Goal: Task Accomplishment & Management: Use online tool/utility

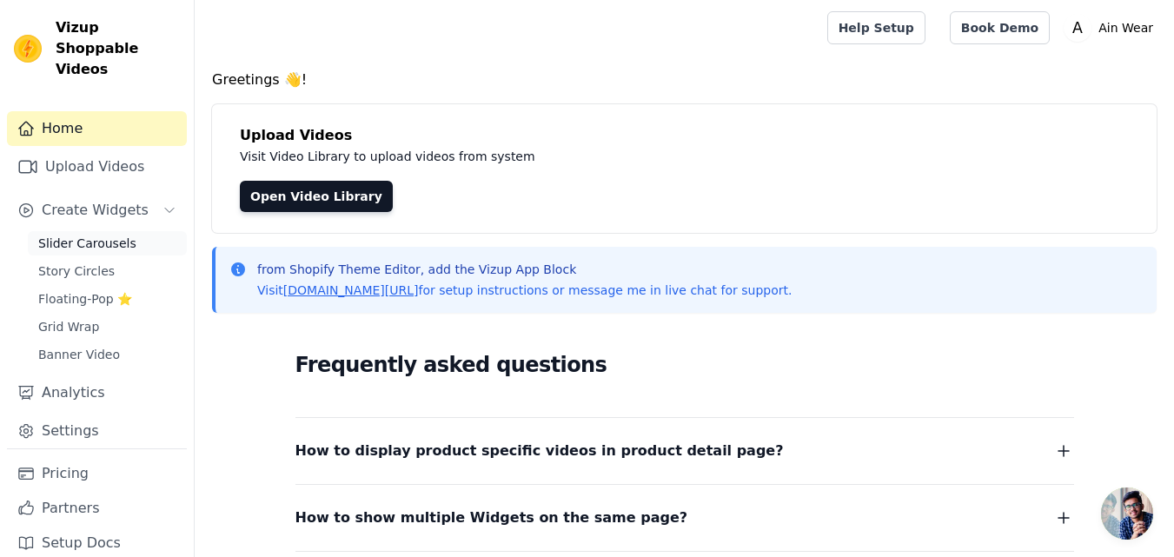
click at [107, 235] on span "Slider Carousels" at bounding box center [87, 243] width 98 height 17
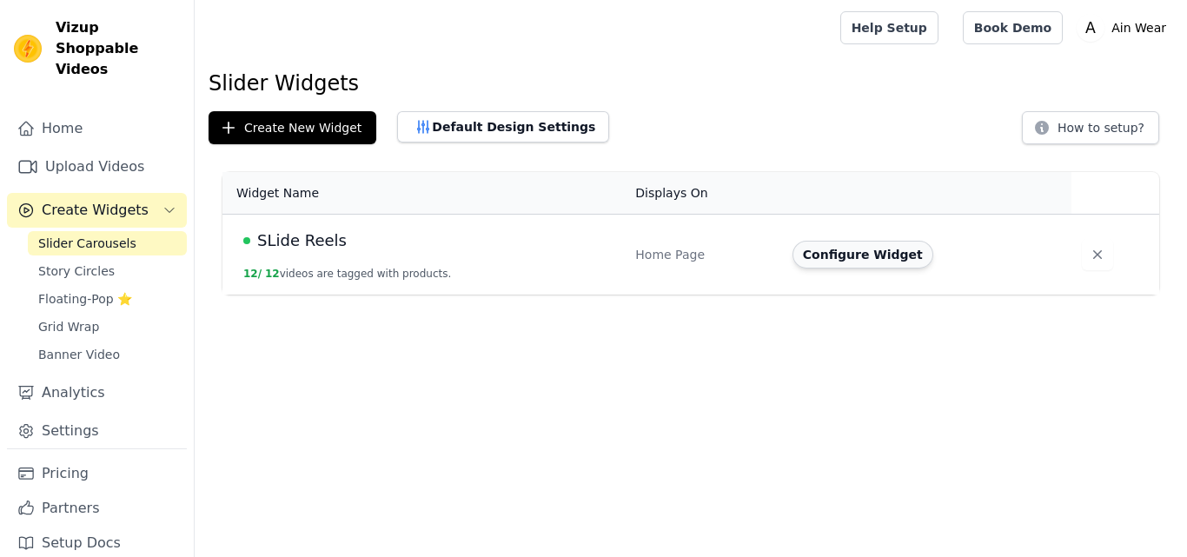
click at [850, 251] on button "Configure Widget" at bounding box center [863, 255] width 141 height 28
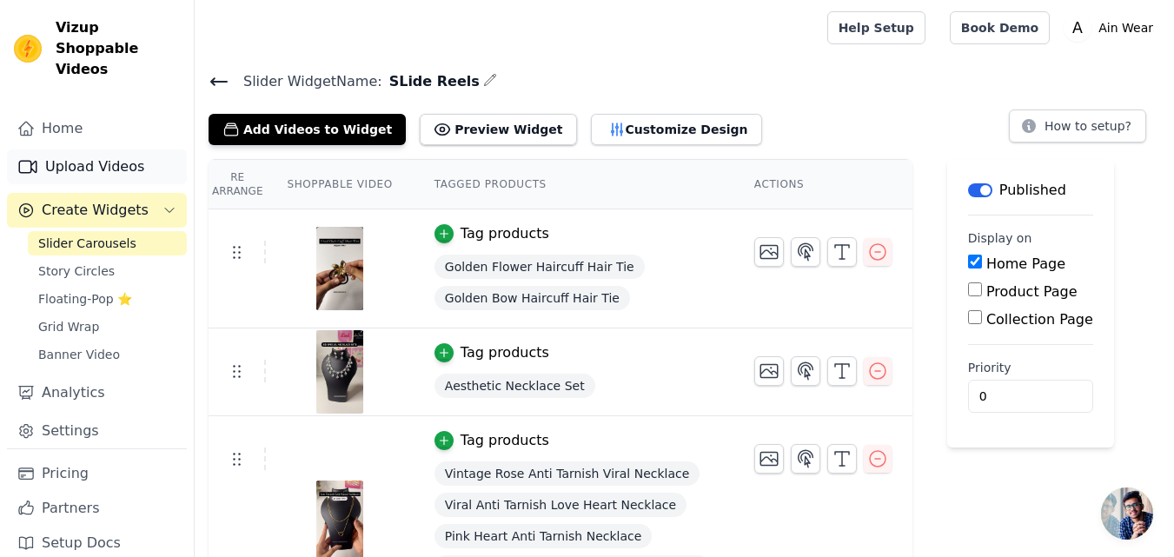
click at [116, 150] on link "Upload Videos" at bounding box center [97, 167] width 180 height 35
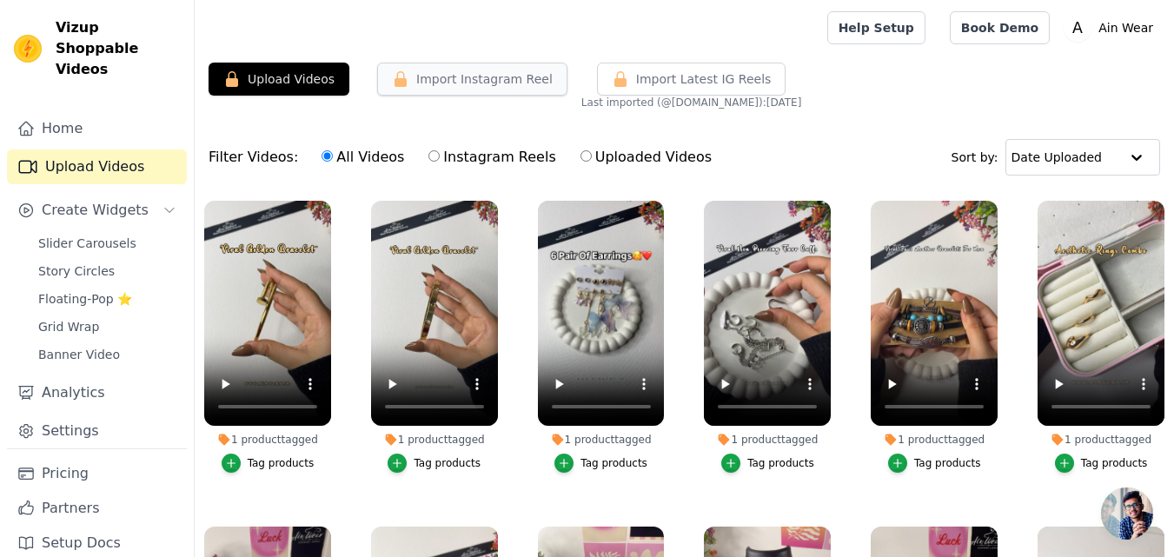
click at [489, 82] on button "Import Instagram Reel" at bounding box center [472, 79] width 190 height 33
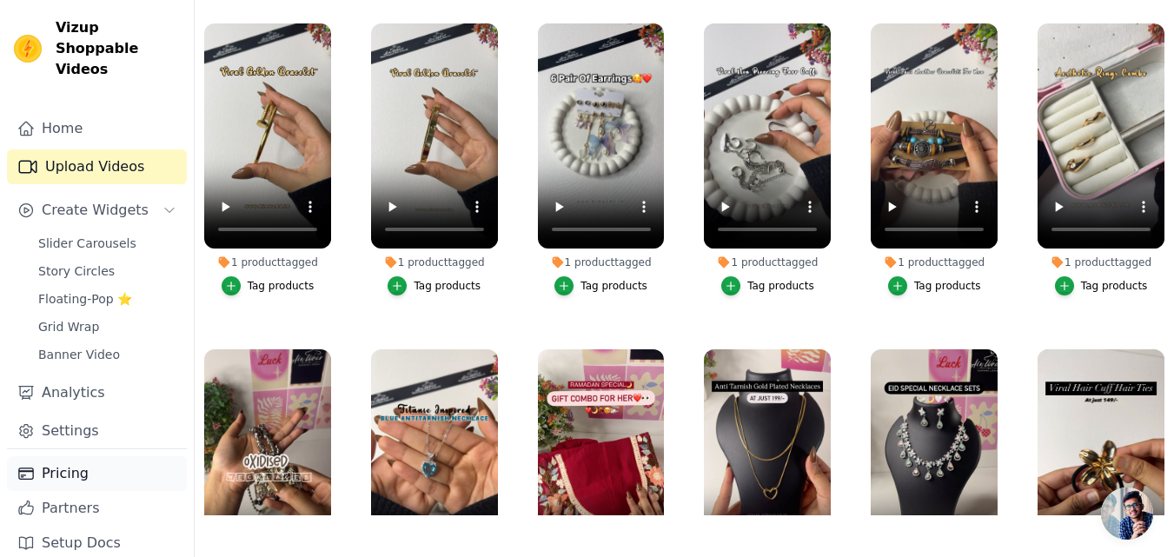
click at [96, 471] on link "Pricing" at bounding box center [97, 473] width 180 height 35
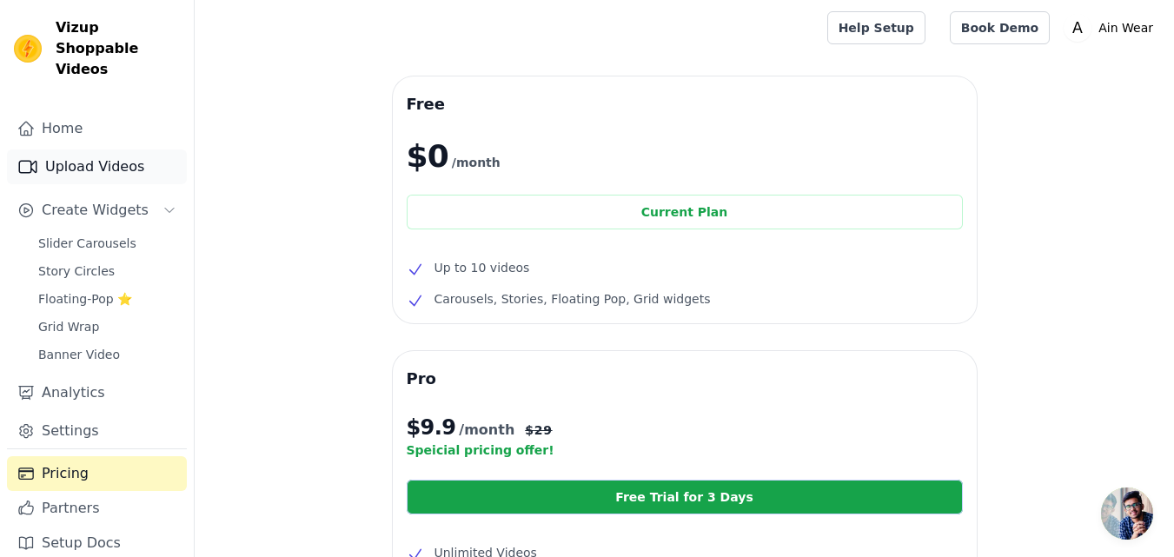
click at [101, 159] on link "Upload Videos" at bounding box center [97, 167] width 180 height 35
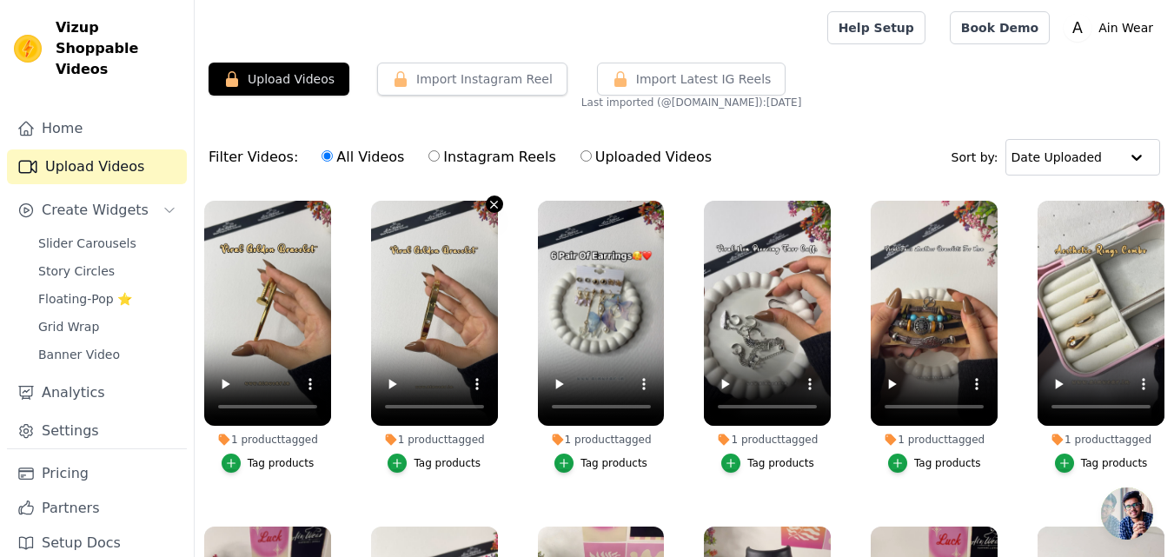
click at [492, 199] on icon "button" at bounding box center [494, 204] width 13 height 13
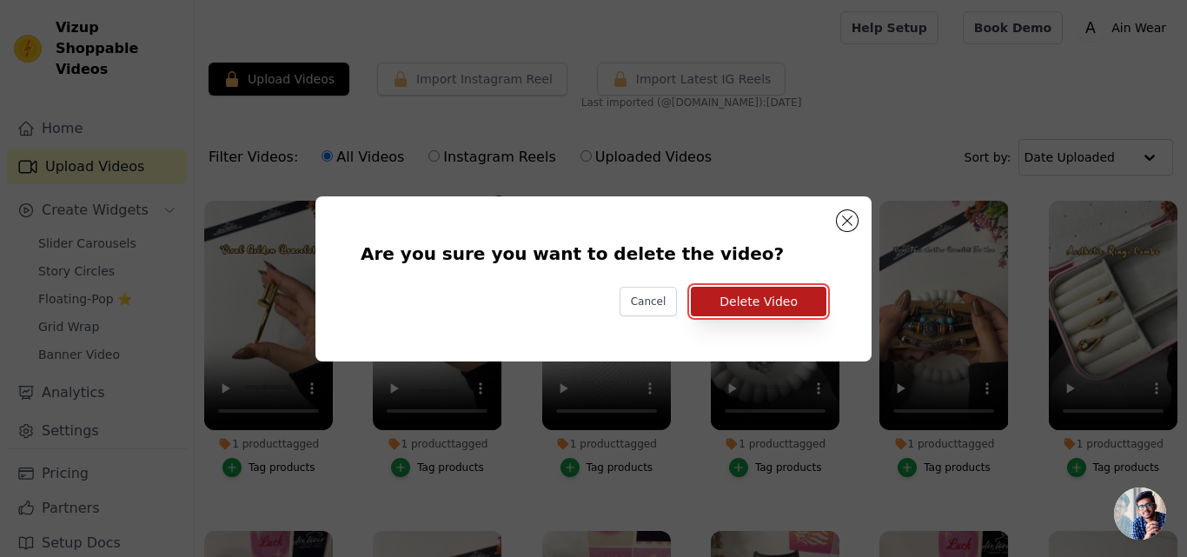
click at [746, 302] on button "Delete Video" at bounding box center [759, 302] width 136 height 30
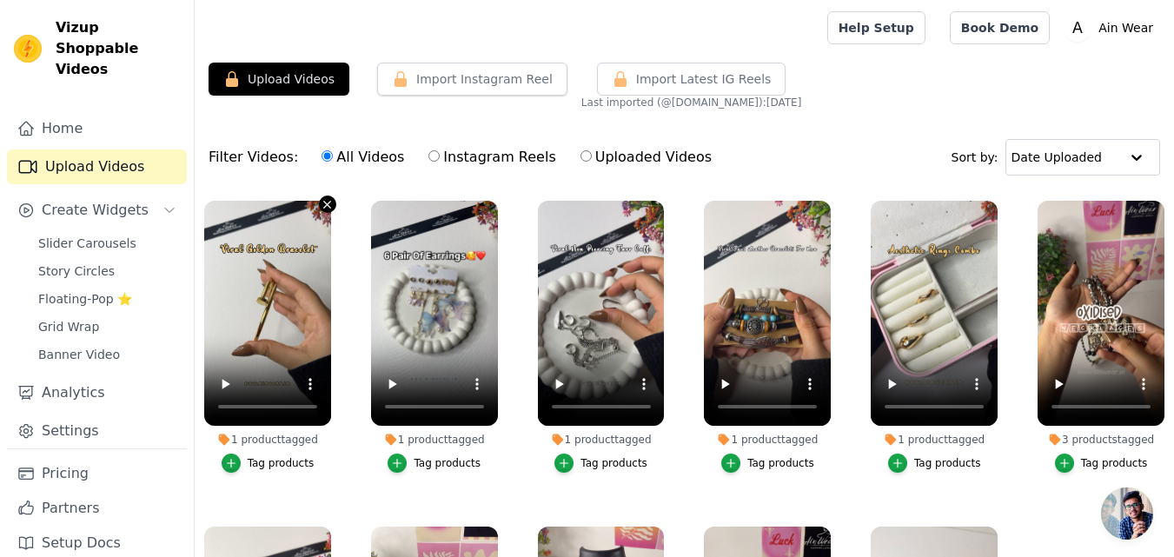
click at [324, 207] on icon "button" at bounding box center [327, 204] width 7 height 7
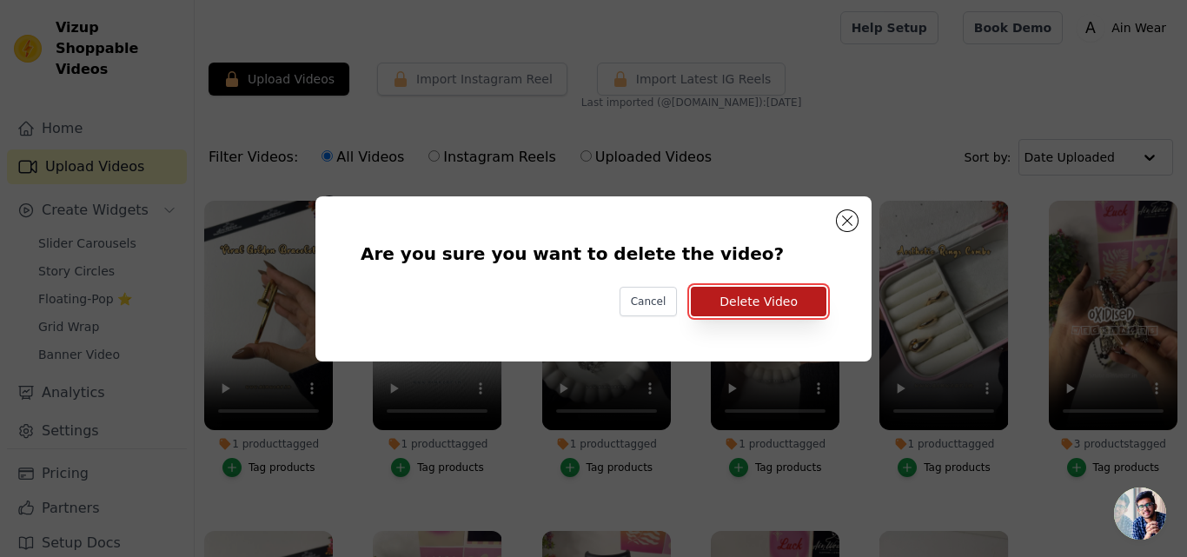
click at [739, 304] on button "Delete Video" at bounding box center [759, 302] width 136 height 30
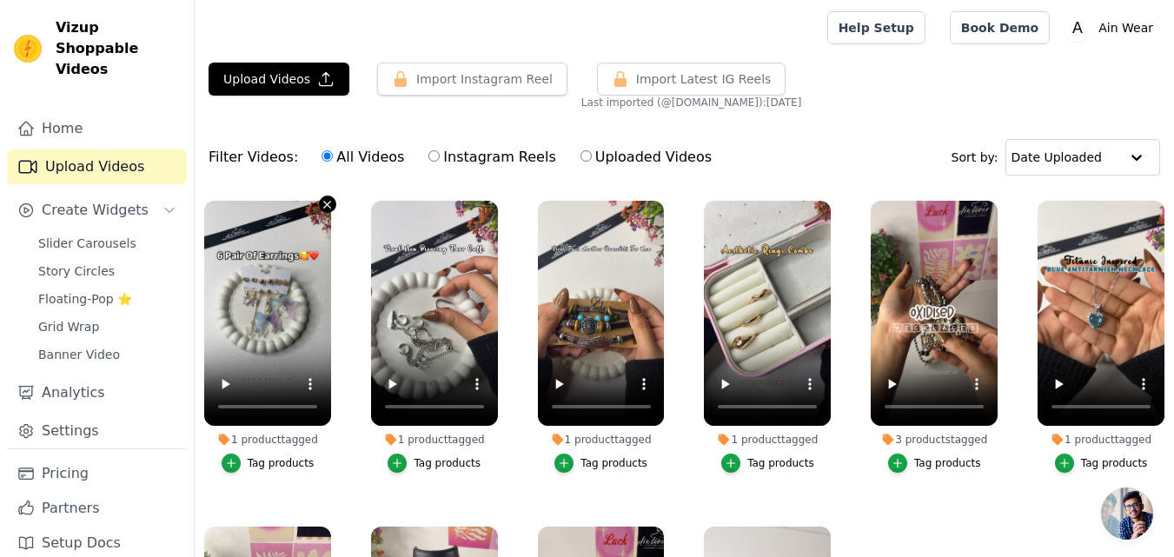
click at [328, 203] on icon "button" at bounding box center [327, 204] width 7 height 7
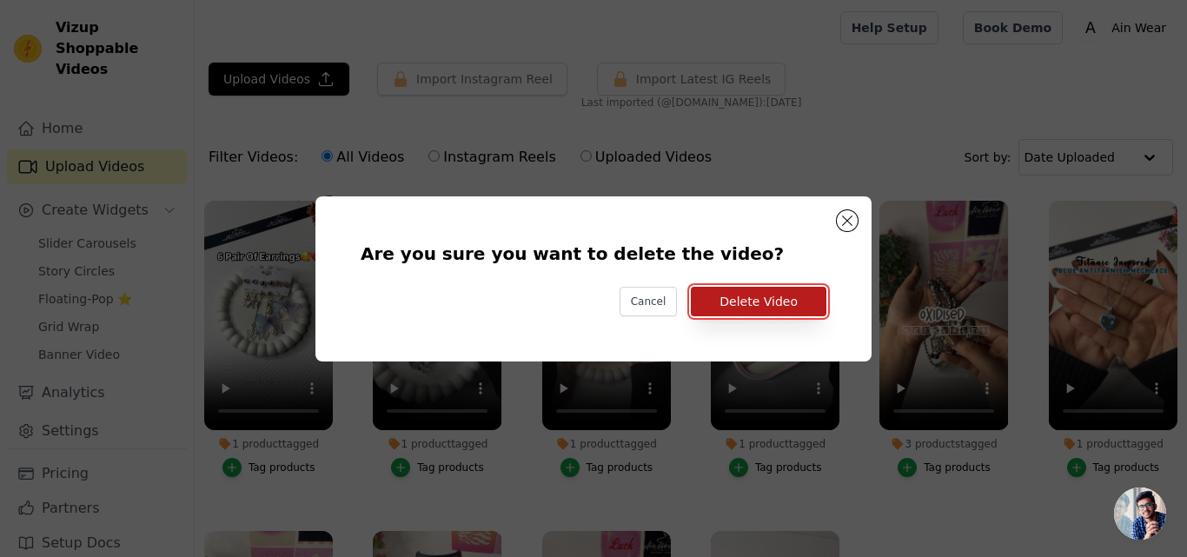
click at [757, 296] on button "Delete Video" at bounding box center [759, 302] width 136 height 30
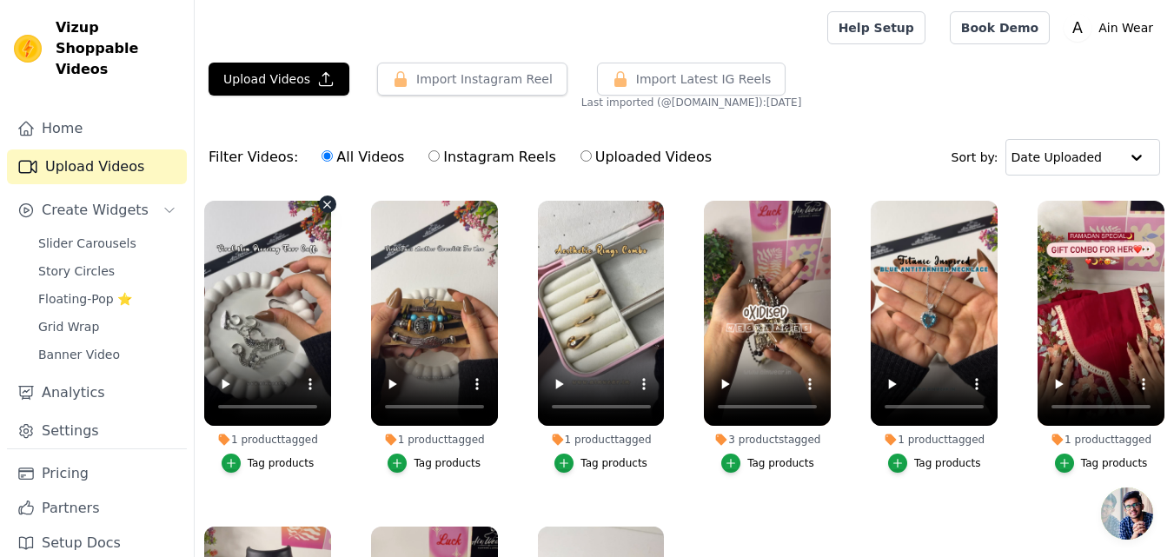
click at [322, 206] on icon "button" at bounding box center [327, 204] width 13 height 13
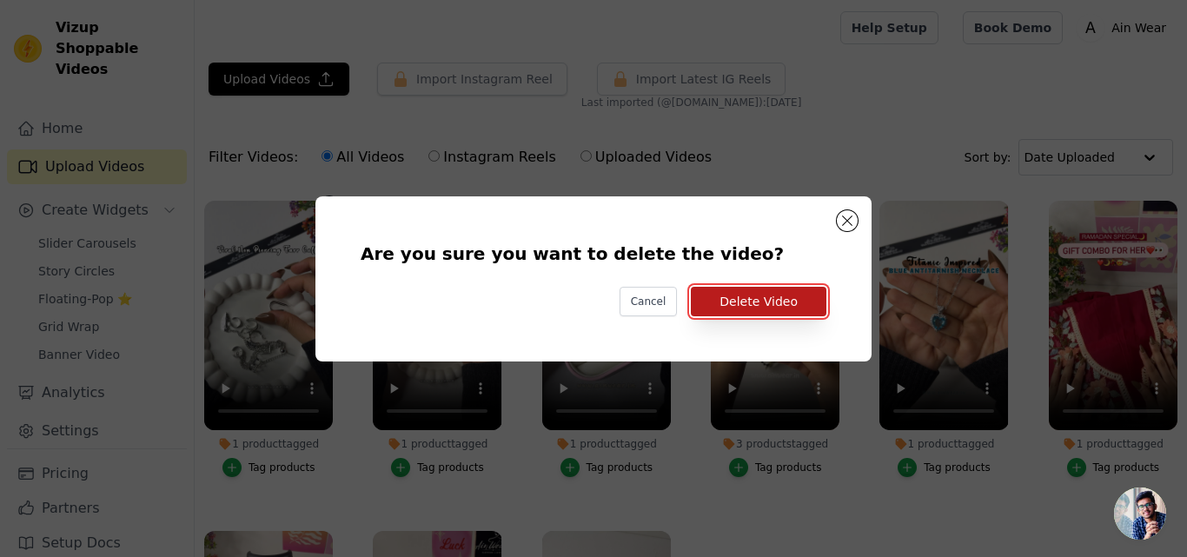
click at [715, 290] on button "Delete Video" at bounding box center [759, 302] width 136 height 30
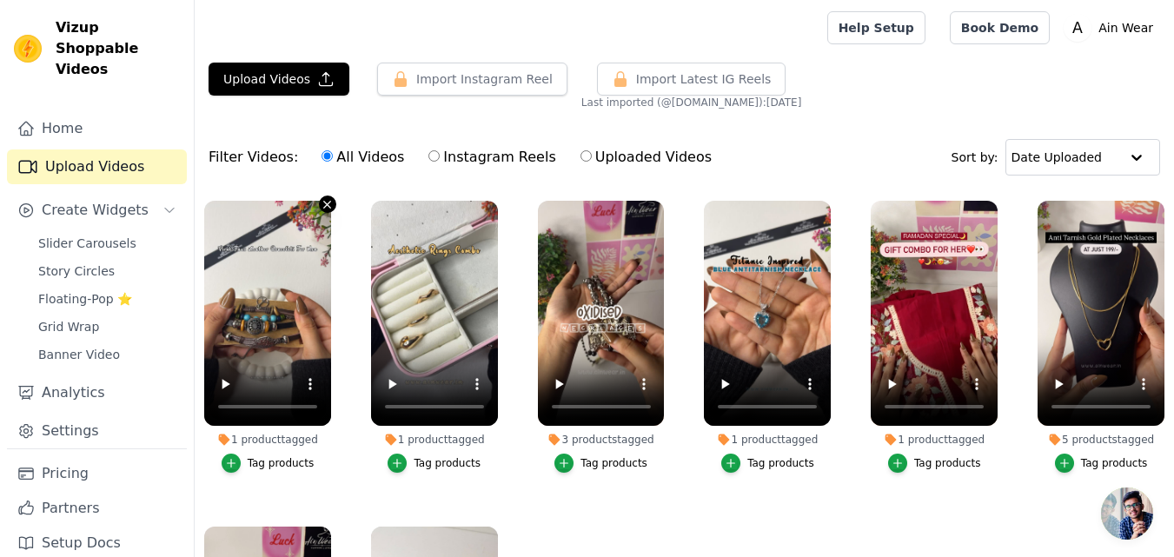
click at [324, 207] on icon "button" at bounding box center [327, 204] width 7 height 7
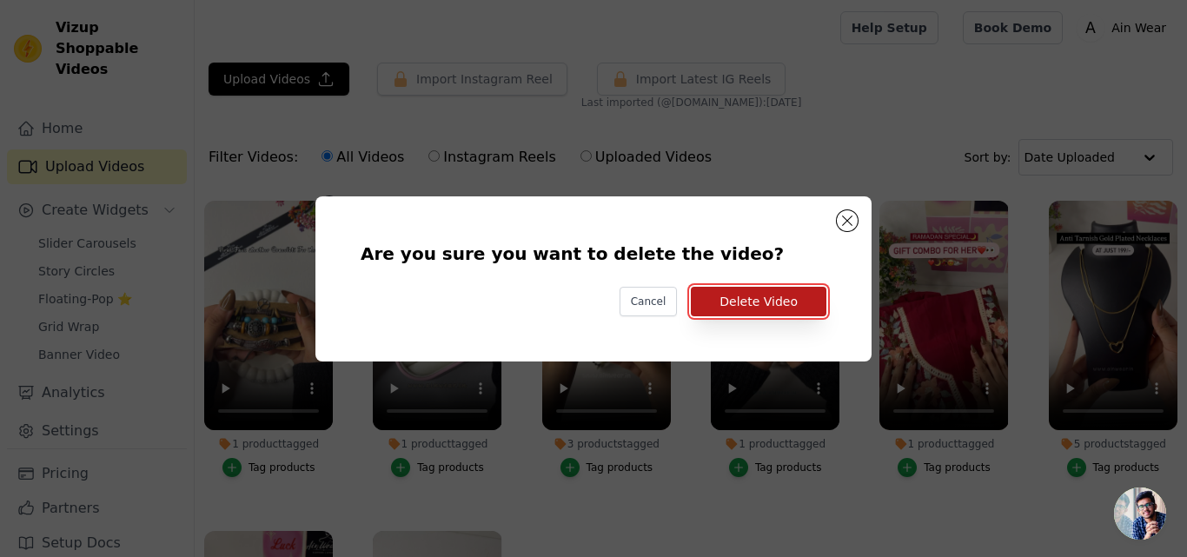
click at [728, 309] on button "Delete Video" at bounding box center [759, 302] width 136 height 30
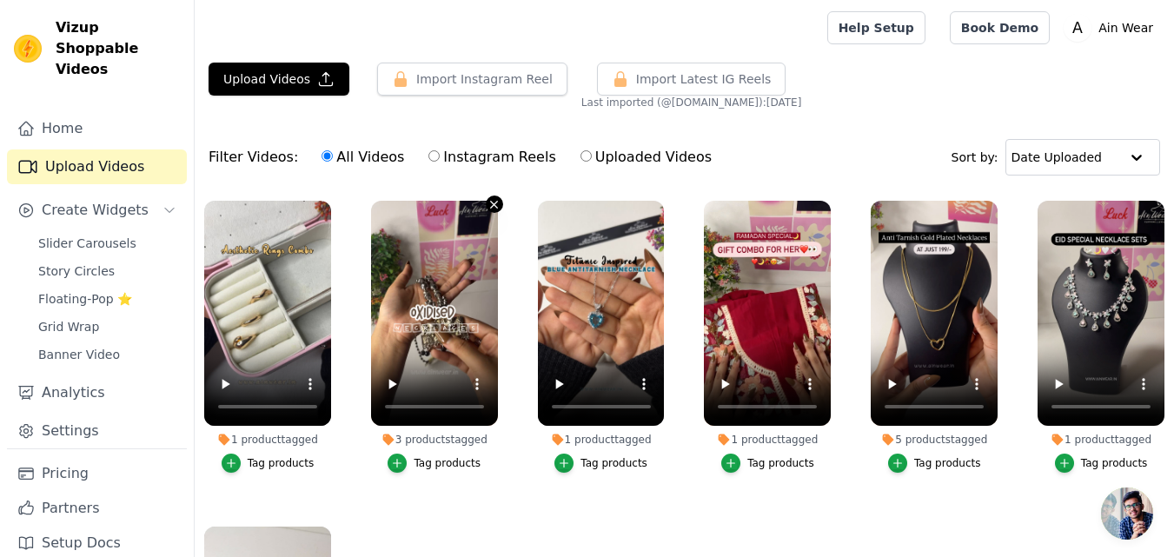
click at [488, 203] on icon "button" at bounding box center [494, 204] width 13 height 13
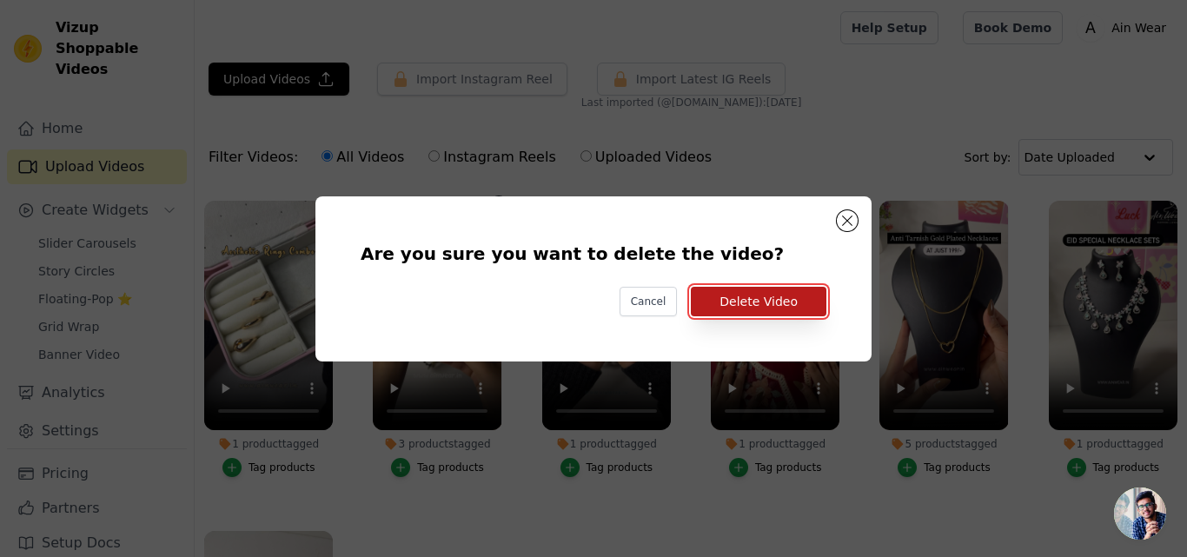
click at [753, 295] on button "Delete Video" at bounding box center [759, 302] width 136 height 30
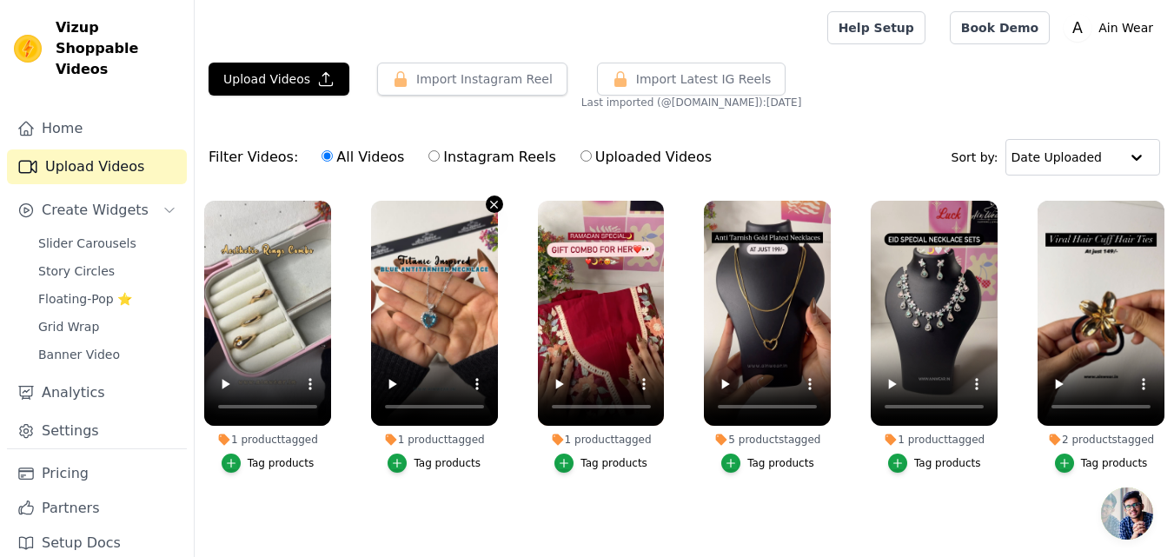
click at [492, 203] on icon "button" at bounding box center [494, 204] width 7 height 7
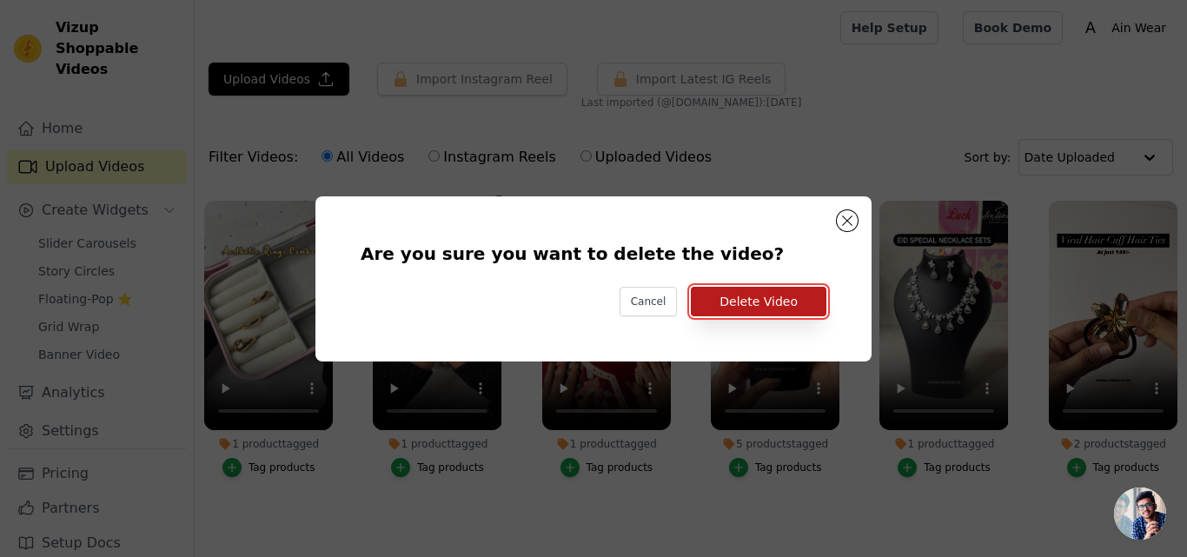
click at [745, 300] on button "Delete Video" at bounding box center [759, 302] width 136 height 30
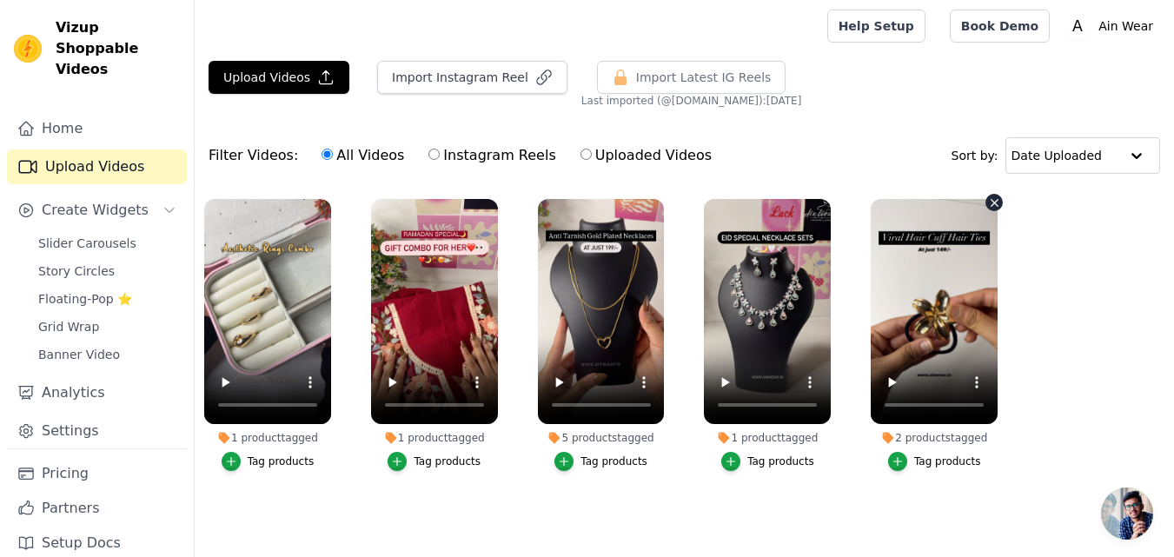
scroll to position [10, 0]
click at [1028, 336] on ul "1 product tagged Tag products 1 product tagged Tag products 5 products tagged T…" at bounding box center [685, 352] width 980 height 326
click at [493, 85] on div "Import Instagram Reel" at bounding box center [465, 84] width 204 height 47
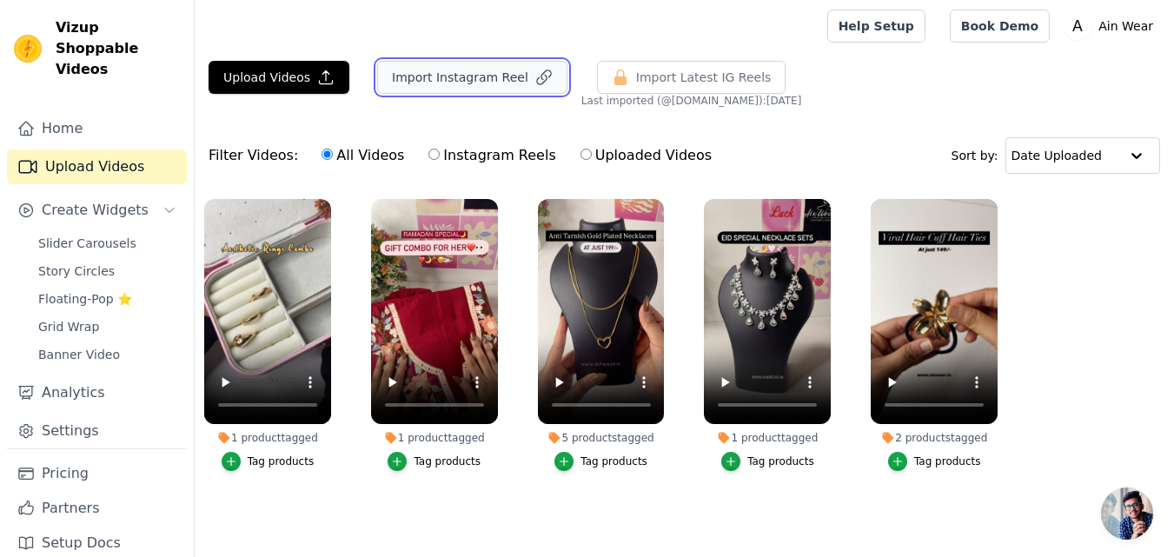
click at [496, 76] on button "Import Instagram Reel" at bounding box center [472, 77] width 190 height 33
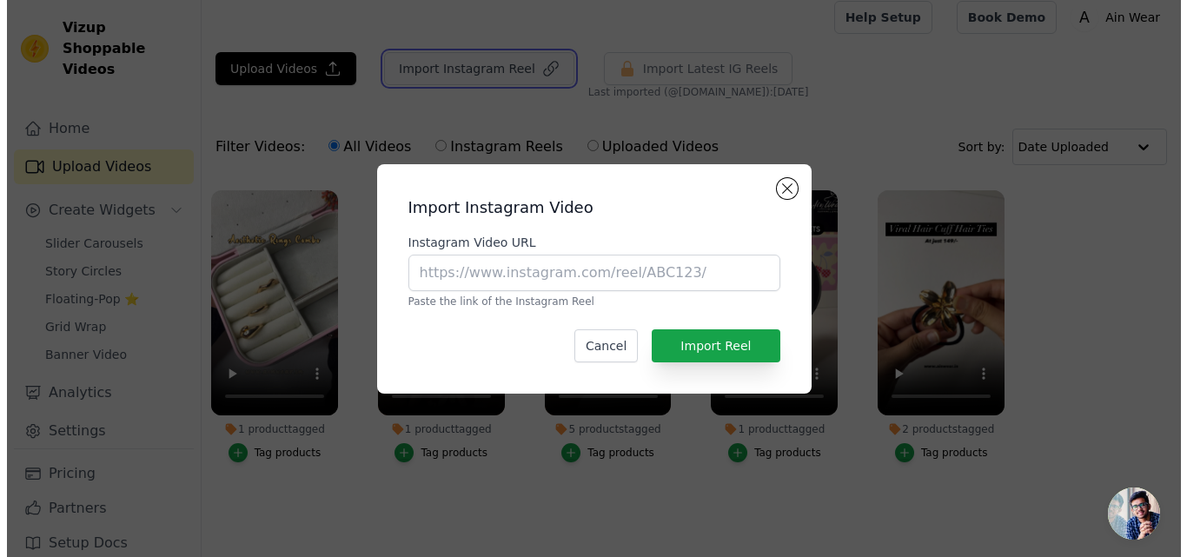
scroll to position [0, 0]
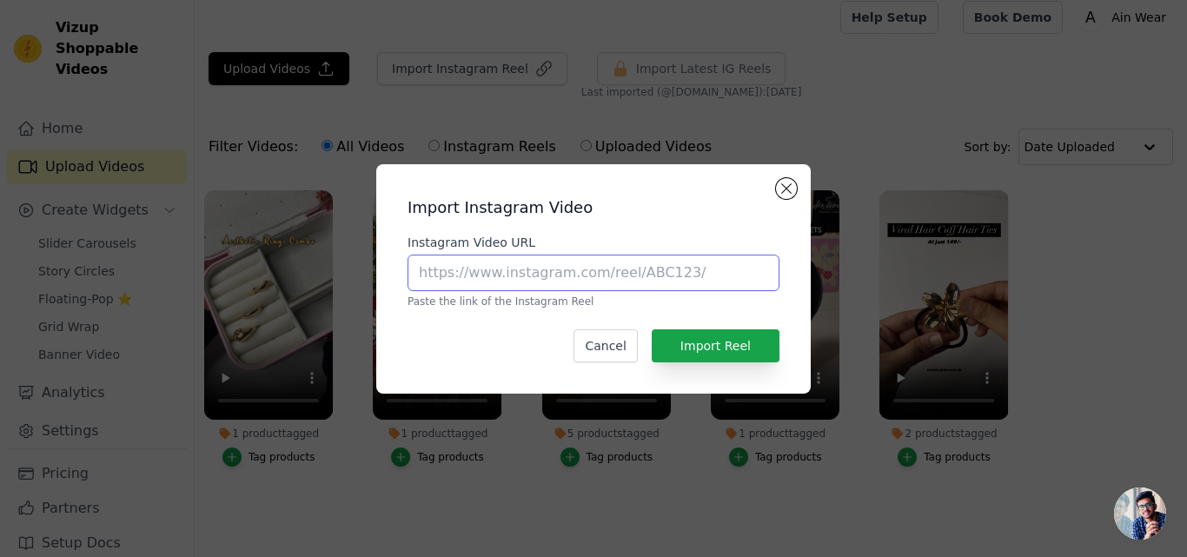
click at [562, 271] on input "Instagram Video URL" at bounding box center [594, 273] width 372 height 37
paste input "https://www.instagram.com/reel/DOnncj3iB9t/?utm_source=ig_web_copy_link&igsh=Mz…"
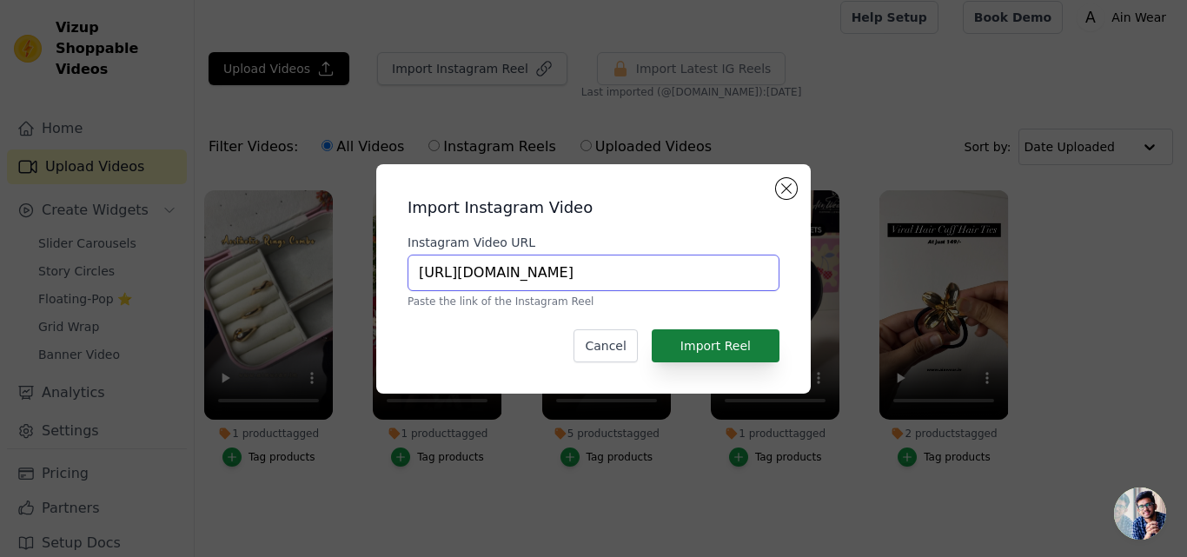
type input "https://www.instagram.com/reel/DOnncj3iB9t/?utm_source=ig_web_copy_link&igsh=Mz…"
click at [718, 346] on button "Import Reel" at bounding box center [716, 345] width 128 height 33
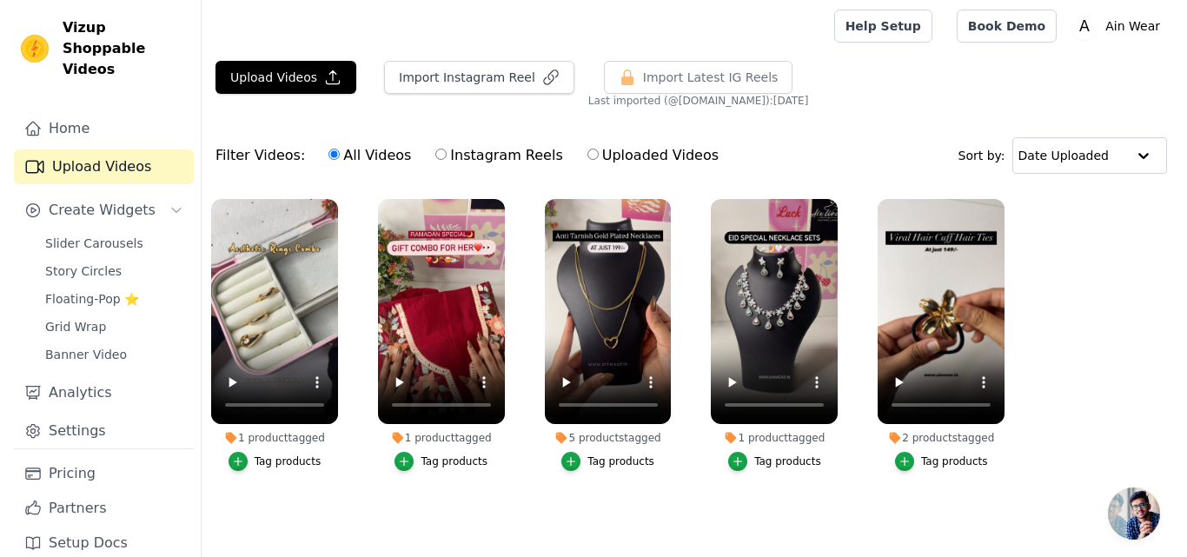
scroll to position [0, 0]
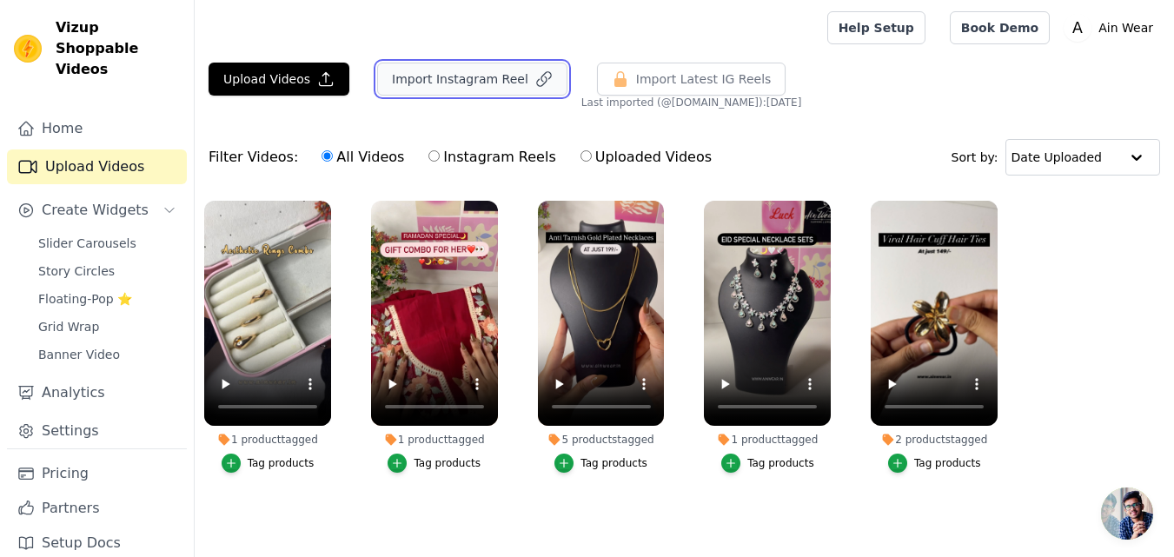
click at [469, 68] on button "Import Instagram Reel" at bounding box center [472, 79] width 190 height 33
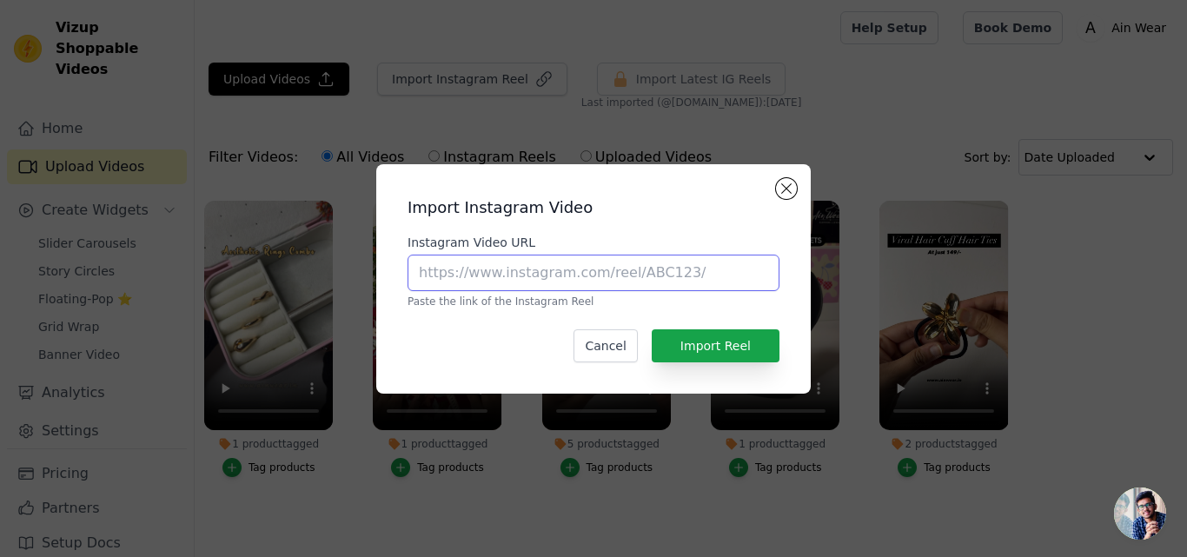
click at [539, 269] on input "Instagram Video URL" at bounding box center [594, 273] width 372 height 37
paste input "https://www.instagram.com/reel/DOjF5r4iOig/?utm_source=ig_web_copy_link&igsh=Mz…"
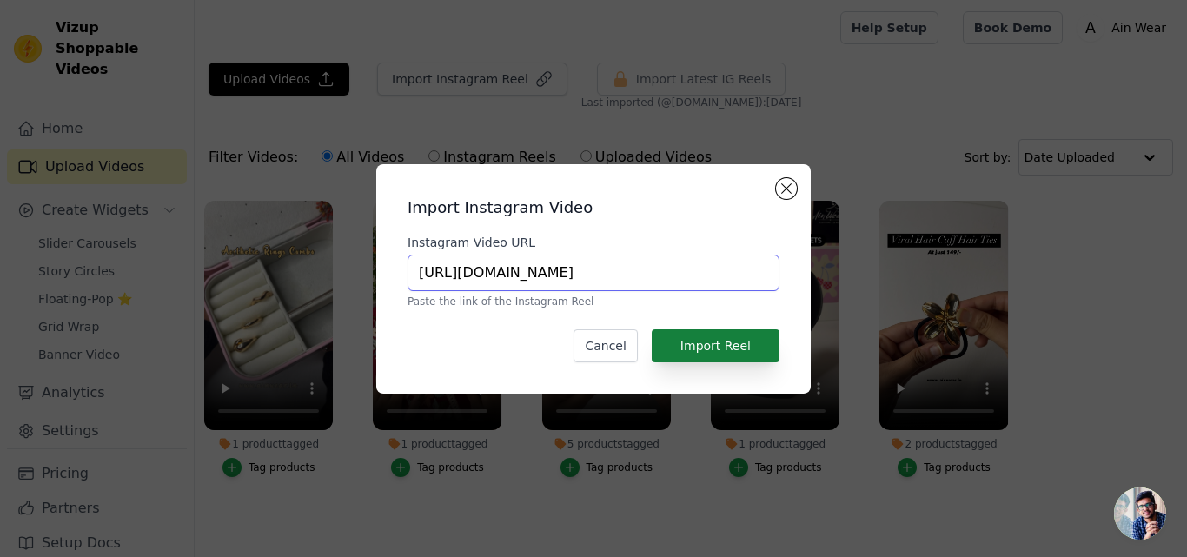
type input "https://www.instagram.com/reel/DOjF5r4iOig/?utm_source=ig_web_copy_link&igsh=Mz…"
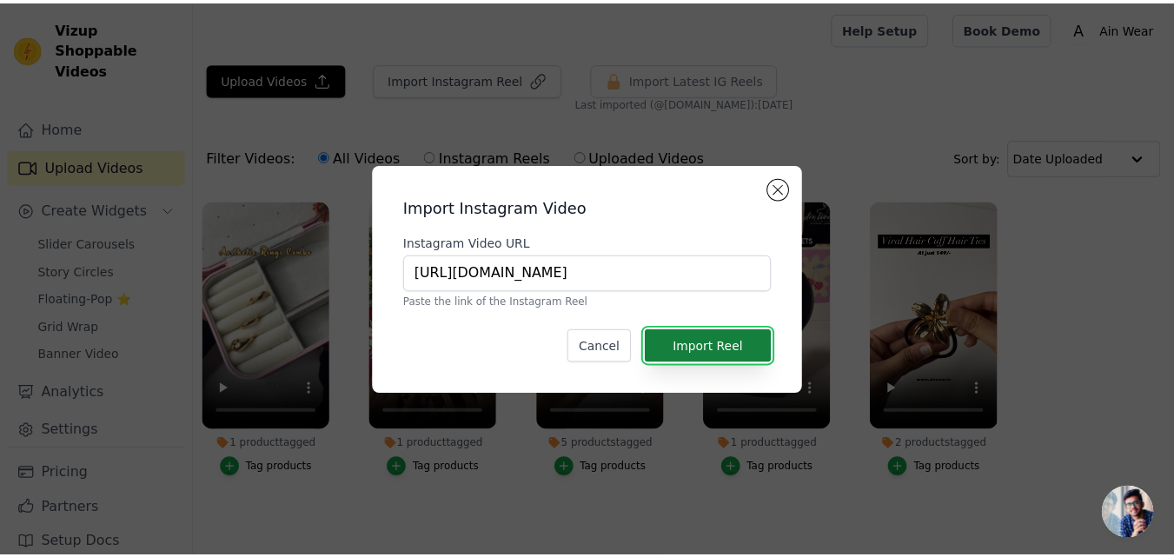
scroll to position [0, 0]
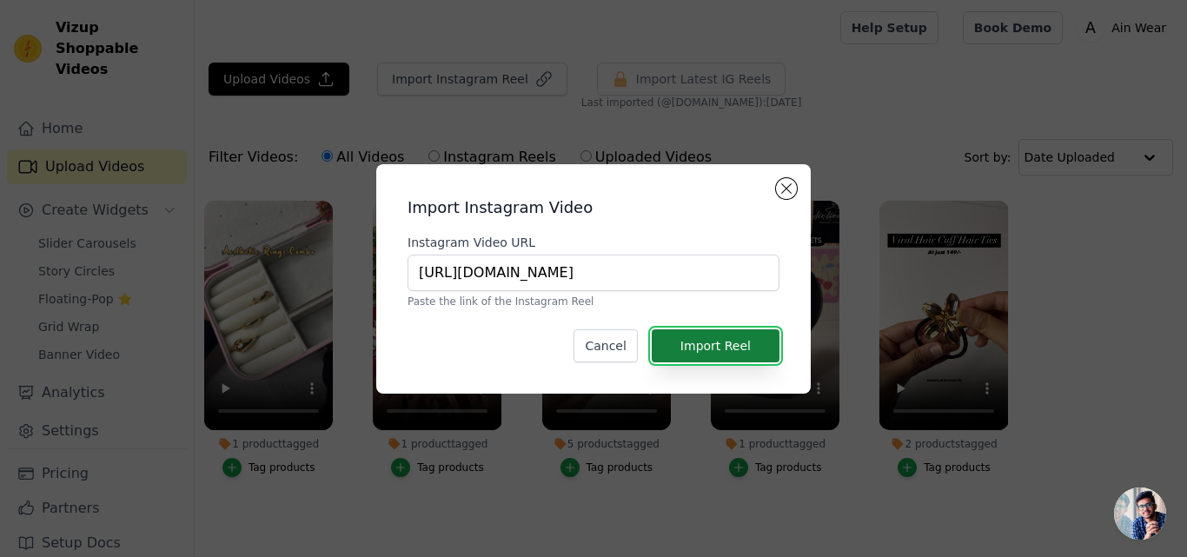
click at [746, 358] on button "Import Reel" at bounding box center [716, 345] width 128 height 33
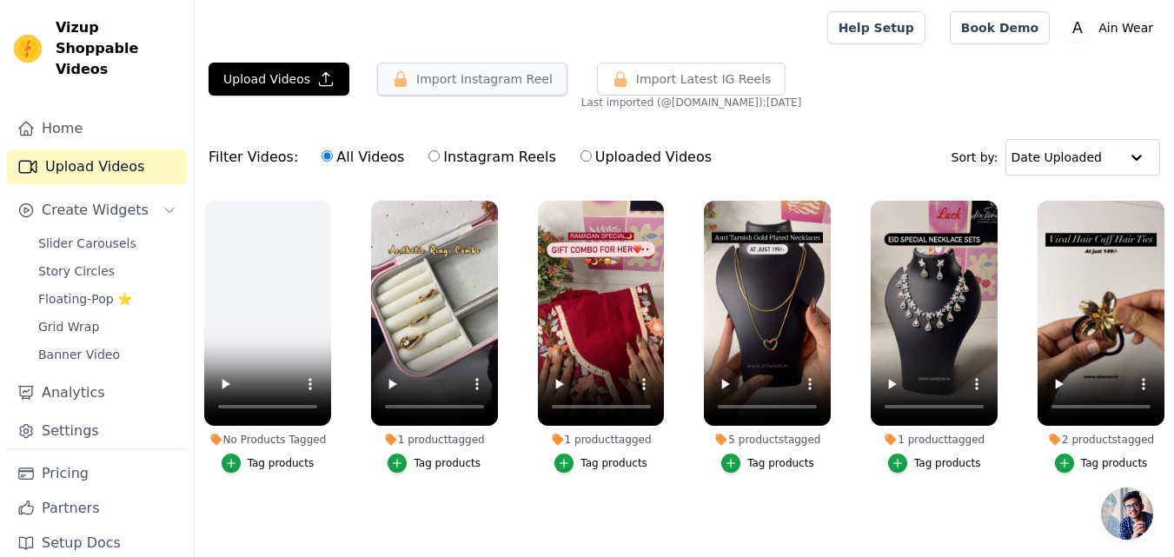
click at [459, 76] on button "Import Instagram Reel" at bounding box center [472, 79] width 190 height 33
click at [317, 73] on icon "button" at bounding box center [325, 78] width 17 height 17
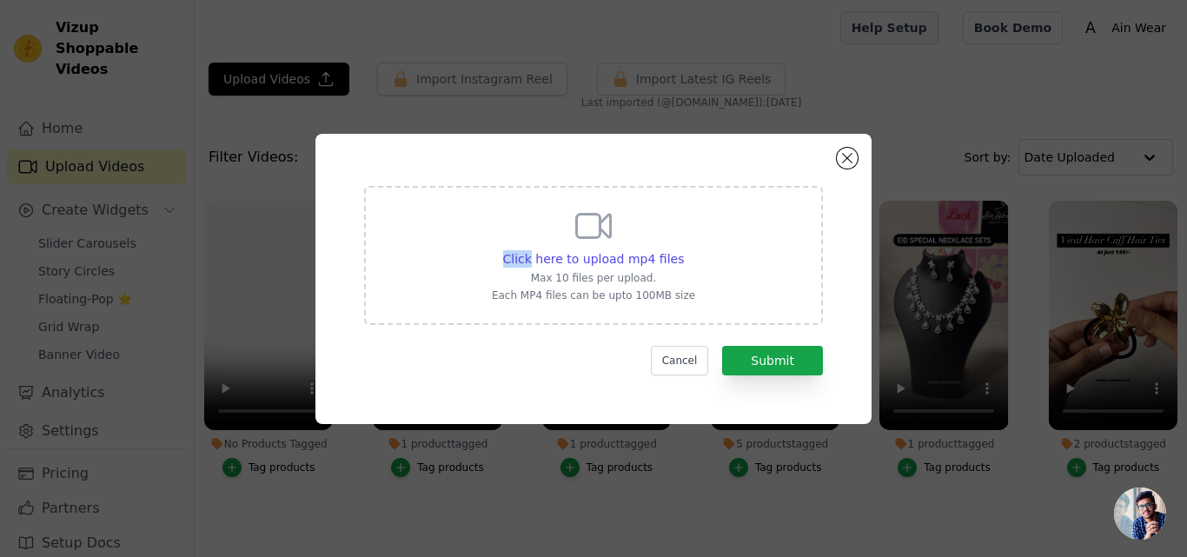
click at [867, 35] on div "Click here to upload mp4 files Max 10 files per upload. Each MP4 files can be u…" at bounding box center [593, 278] width 1187 height 557
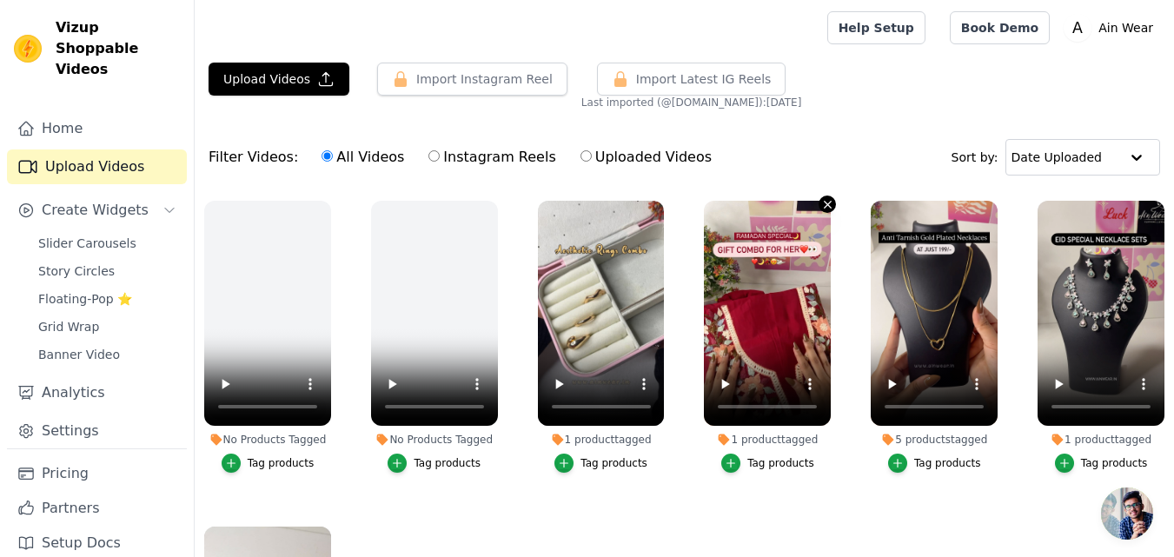
click at [821, 200] on icon "button" at bounding box center [827, 204] width 13 height 13
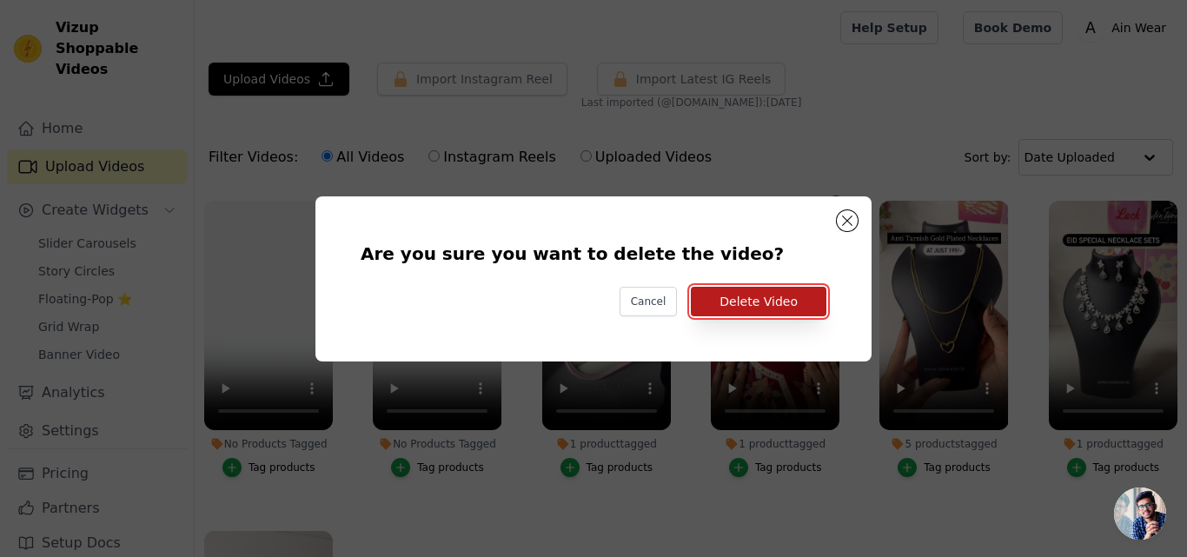
click at [794, 309] on button "Delete Video" at bounding box center [759, 302] width 136 height 30
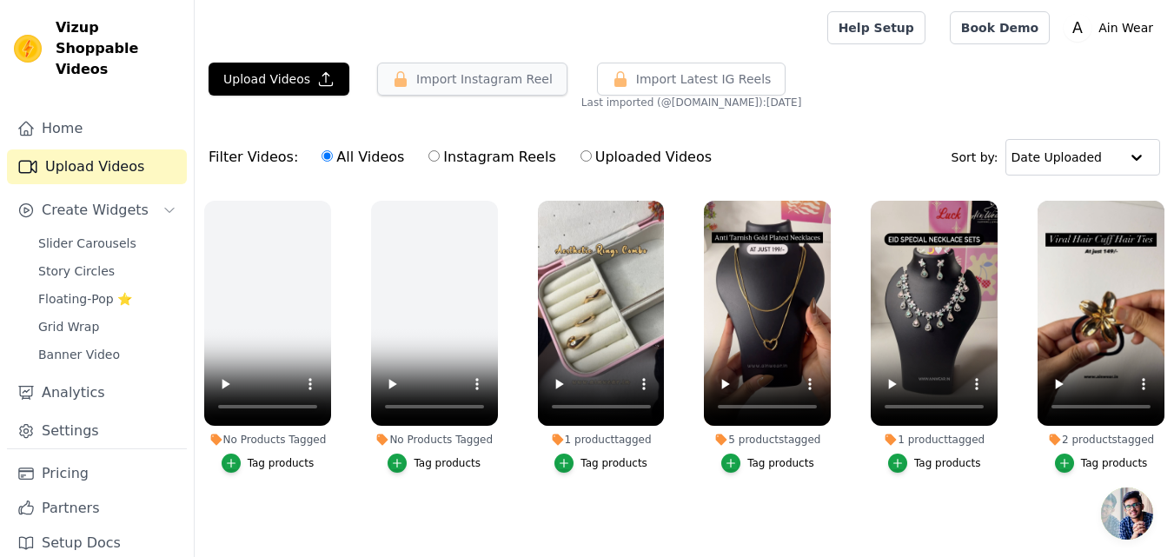
click at [464, 84] on button "Import Instagram Reel" at bounding box center [472, 79] width 190 height 33
click at [307, 85] on button "Upload Videos" at bounding box center [279, 79] width 141 height 33
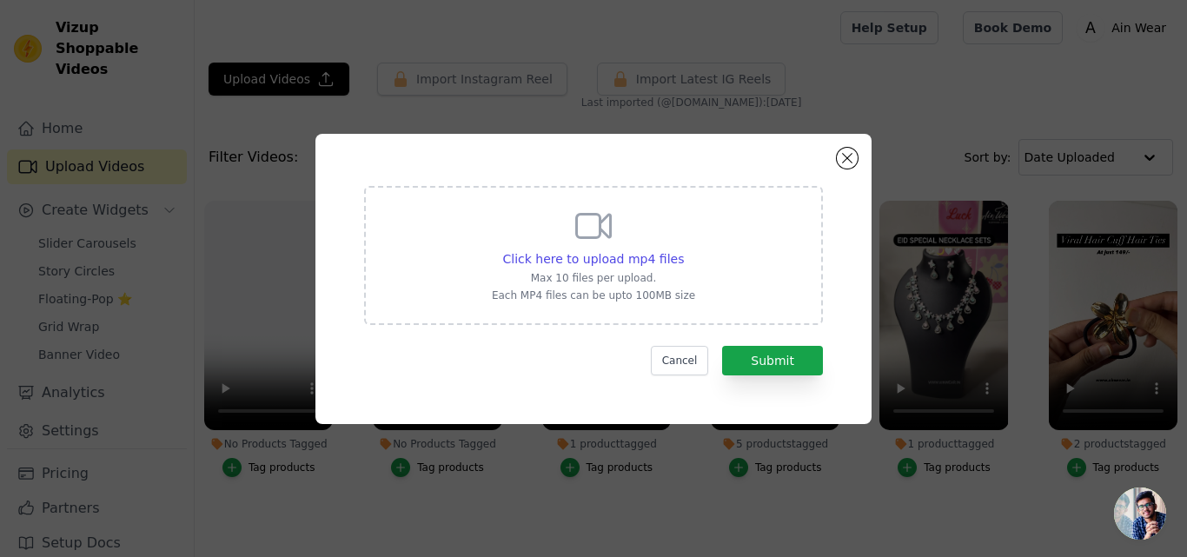
click at [582, 247] on div "Click here to upload mp4 files Max 10 files per upload. Each MP4 files can be u…" at bounding box center [593, 253] width 203 height 97
click at [683, 249] on input "Click here to upload mp4 files Max 10 files per upload. Each MP4 files can be u…" at bounding box center [683, 249] width 1 height 1
click at [695, 369] on button "Cancel" at bounding box center [680, 361] width 58 height 30
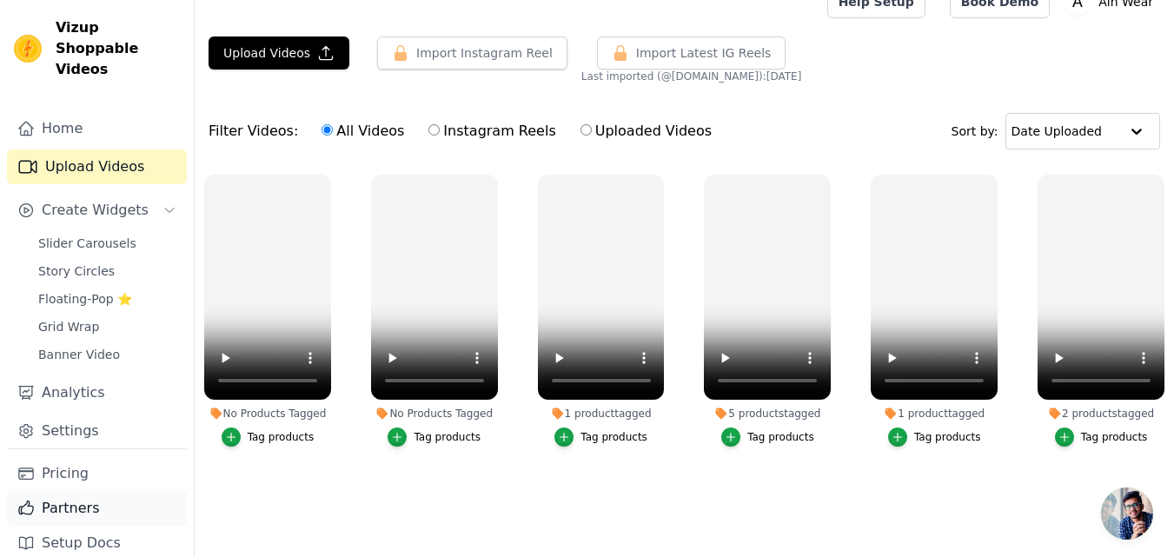
scroll to position [38, 0]
